Goal: Obtain resource: Download file/media

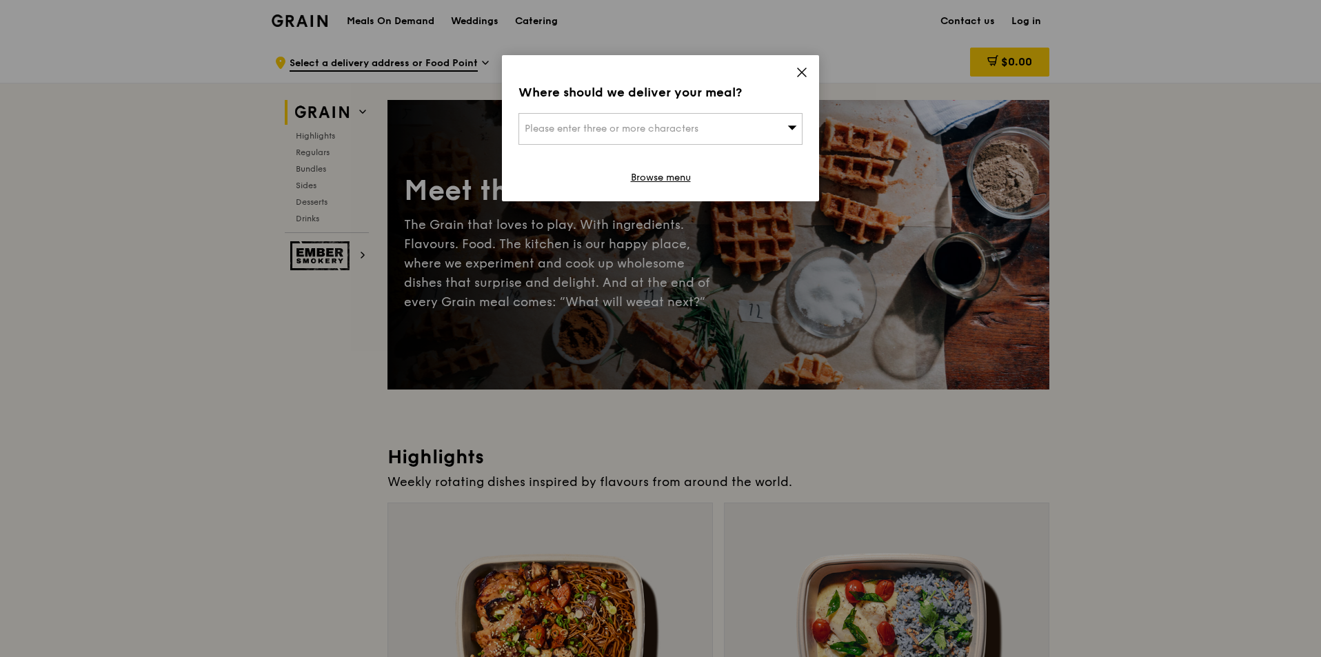
click at [799, 72] on icon at bounding box center [802, 72] width 12 height 12
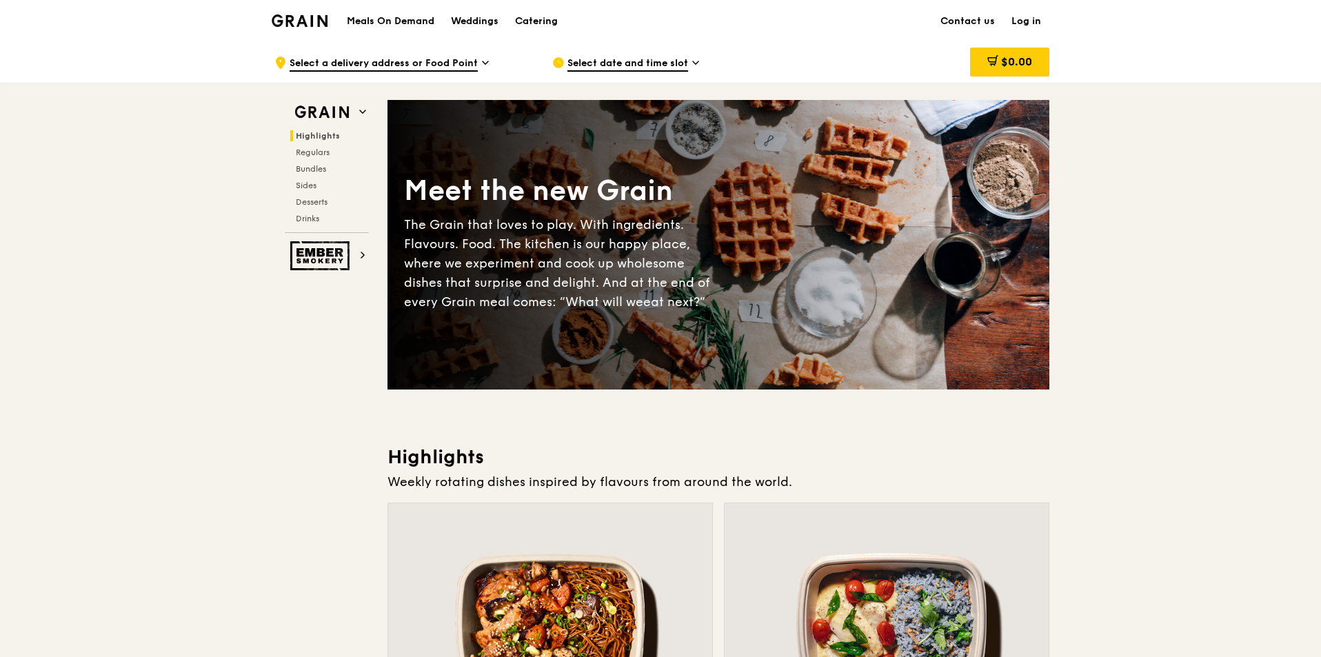
click at [372, 17] on h1 "Meals On Demand" at bounding box center [391, 21] width 88 height 14
click at [529, 19] on div "Catering" at bounding box center [536, 21] width 43 height 41
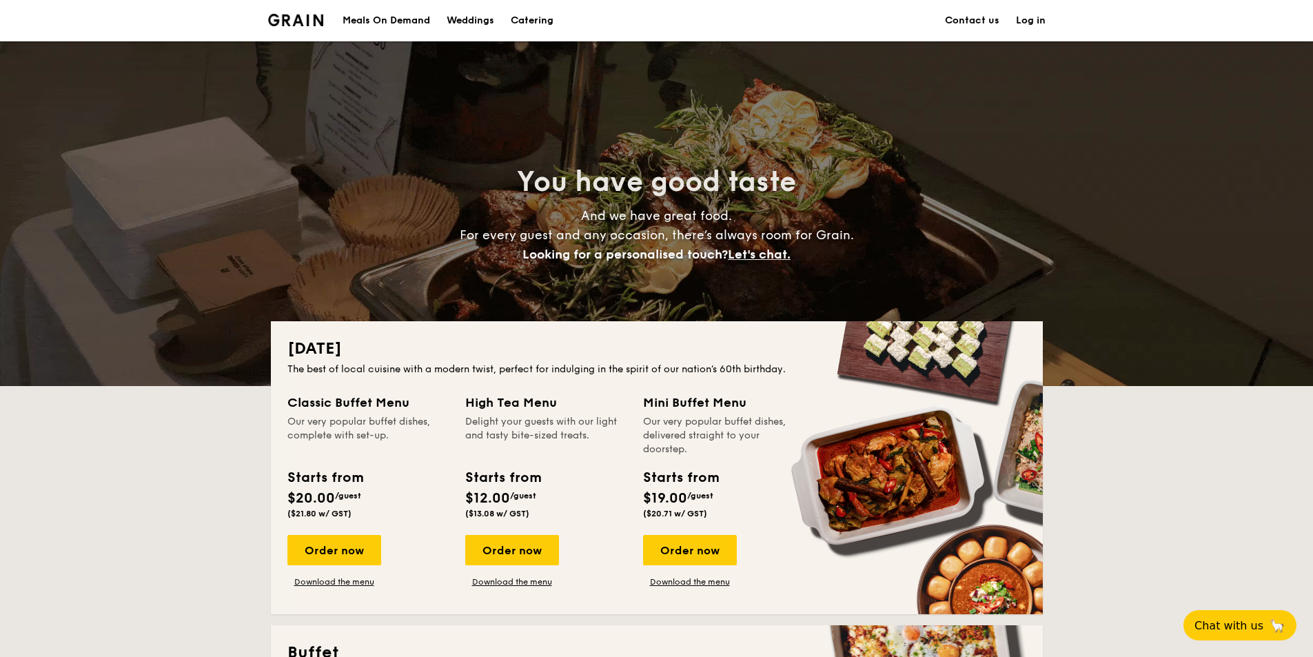
scroll to position [575, 0]
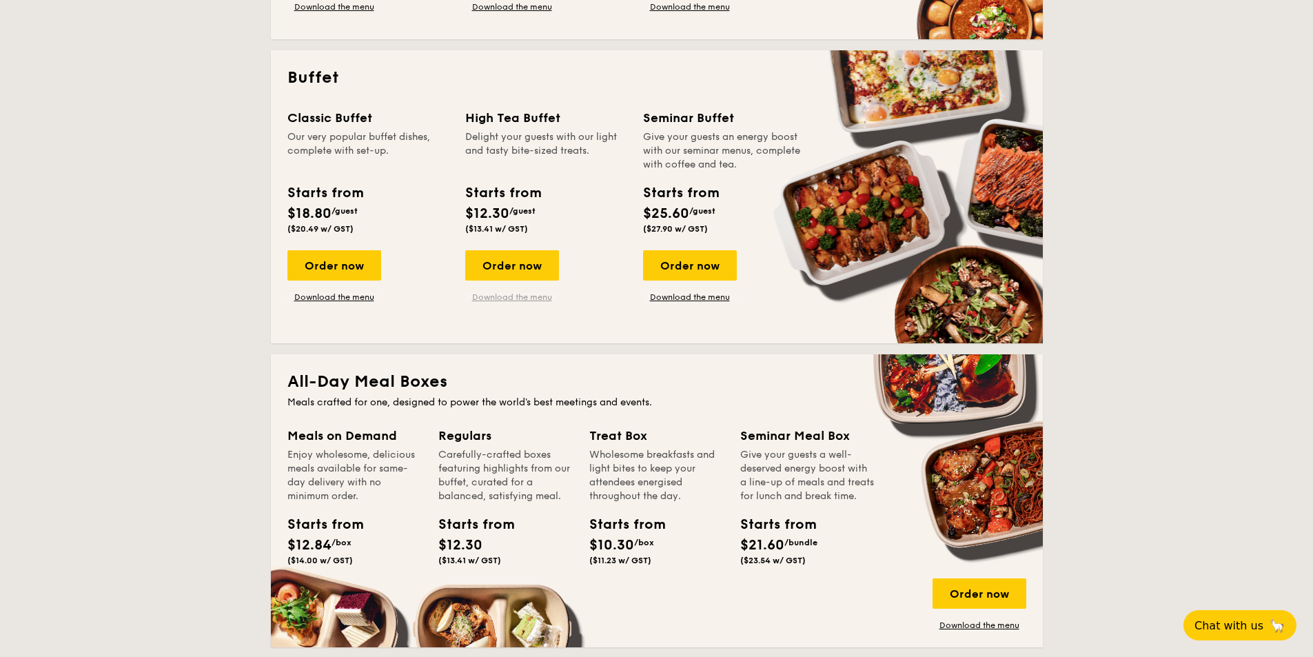
click at [481, 296] on link "Download the menu" at bounding box center [512, 297] width 94 height 11
click at [299, 297] on link "Download the menu" at bounding box center [334, 297] width 94 height 11
